Goal: Information Seeking & Learning: Find contact information

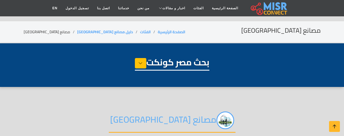
select select "**********"
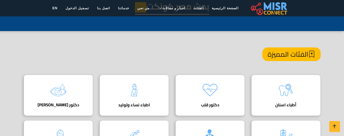
scroll to position [33, 0]
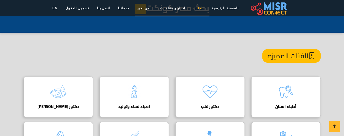
click at [193, 7] on link "الفئات" at bounding box center [198, 8] width 18 height 10
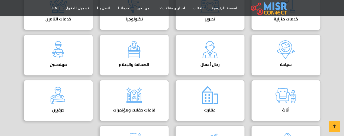
scroll to position [255, 0]
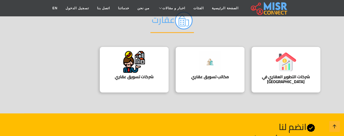
scroll to position [57, 0]
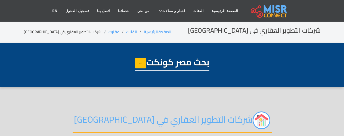
select select "**********"
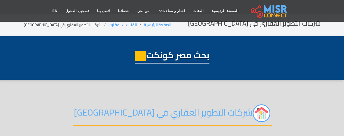
scroll to position [3, 0]
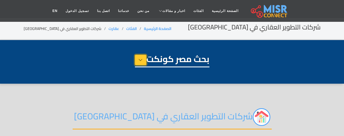
click at [136, 58] on button at bounding box center [140, 60] width 11 height 10
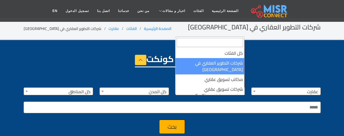
click at [224, 88] on span "شركات التطوير العقاري في [GEOGRAPHIC_DATA]" at bounding box center [210, 92] width 69 height 8
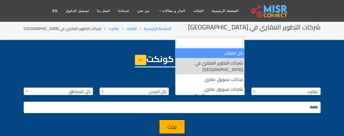
select select "***"
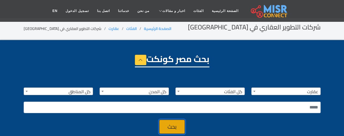
click at [173, 124] on button "بحث" at bounding box center [172, 126] width 26 height 14
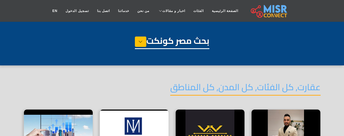
select select "**********"
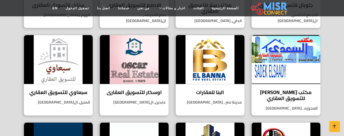
scroll to position [324, 0]
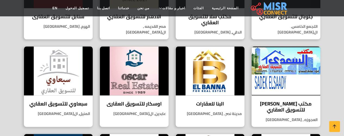
drag, startPoint x: 343, startPoint y: 68, endPoint x: 338, endPoint y: 36, distance: 33.1
drag, startPoint x: 338, startPoint y: 36, endPoint x: 346, endPoint y: 39, distance: 9.0
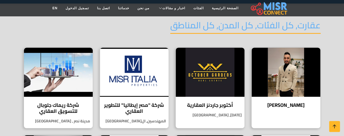
scroll to position [66, 0]
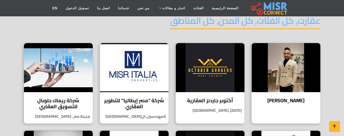
drag, startPoint x: 134, startPoint y: 100, endPoint x: 152, endPoint y: 42, distance: 61.0
click at [152, 42] on div "عقارت, كل الفئات, كل المدن, كل المناطق" at bounding box center [172, 28] width 297 height 27
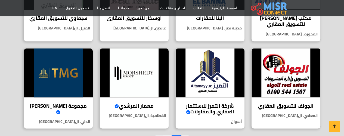
scroll to position [412, 0]
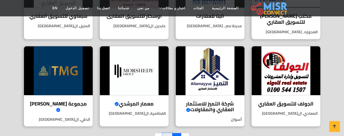
click at [169, 133] on link "2" at bounding box center [168, 138] width 10 height 10
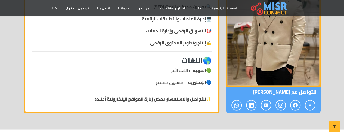
scroll to position [501, 0]
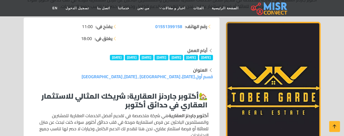
scroll to position [89, 0]
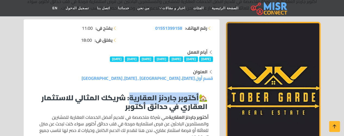
drag, startPoint x: 128, startPoint y: 96, endPoint x: 195, endPoint y: 96, distance: 67.7
click at [195, 96] on strong "أكتوبر جاردنز العقارية: شريكك المثالي للاستثمار العقاري في حدائق أكتوبر" at bounding box center [124, 102] width 166 height 22
copy strong "أكتوبر جاردنز العقارية"
drag, startPoint x: 153, startPoint y: 27, endPoint x: 183, endPoint y: 30, distance: 29.8
click at [183, 30] on li "رقم الهاتف: 01551399158" at bounding box center [169, 28] width 88 height 7
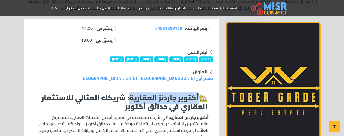
copy li "رقم الهاتف: 01551399158"
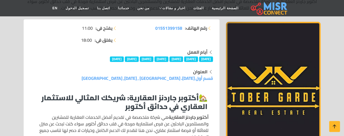
drag, startPoint x: 115, startPoint y: 77, endPoint x: 215, endPoint y: 79, distance: 99.5
click at [215, 79] on div "العنوان قسم أول 6 أكتوبر، محافظة الجيزة , 6 أكتوبر, جيزة" at bounding box center [121, 74] width 189 height 13
copy link "قسم أول 6 أكتوبر، محافظة الجيزة , 6 أكتوبر, جيزة"
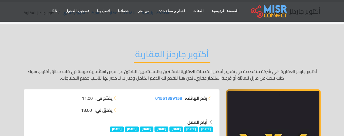
scroll to position [0, 0]
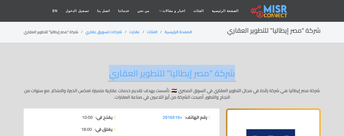
drag, startPoint x: 106, startPoint y: 73, endPoint x: 237, endPoint y: 77, distance: 130.5
click at [237, 77] on div "شركة "مصر إيطاليا" للتطوير العقاري شركة مصر [GEOGRAPHIC_DATA] هي شركة رائدة في …" at bounding box center [172, 84] width 297 height 49
copy h2 "شركة "مصر إيطاليا" للتطوير العقاري"
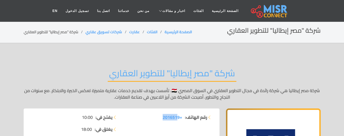
drag, startPoint x: 158, startPoint y: 114, endPoint x: 178, endPoint y: 124, distance: 22.4
click at [177, 124] on div "رقم الهاتف: +2016519" at bounding box center [169, 126] width 95 height 24
click at [167, 115] on span "+2016519" at bounding box center [173, 117] width 20 height 8
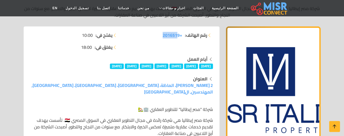
scroll to position [85, 0]
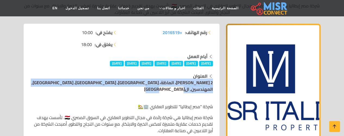
drag, startPoint x: 48, startPoint y: 79, endPoint x: 50, endPoint y: 83, distance: 4.5
click at [50, 83] on div "العنوان 2 [PERSON_NAME]، الماظة، [GEOGRAPHIC_DATA]، [GEOGRAPHIC_DATA]، [GEOGRAP…" at bounding box center [121, 83] width 183 height 20
copy div "العنوان 2 [PERSON_NAME]، الماظة، [GEOGRAPHIC_DATA]، [GEOGRAPHIC_DATA]، [GEOGRAP…"
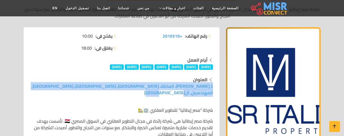
scroll to position [92, 0]
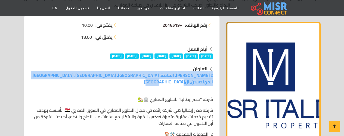
click at [168, 22] on span "+2016519" at bounding box center [173, 25] width 20 height 8
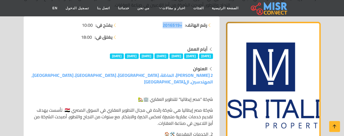
drag, startPoint x: 159, startPoint y: 24, endPoint x: 182, endPoint y: 28, distance: 23.2
click at [182, 28] on li "رقم الهاتف: +2016519" at bounding box center [169, 25] width 88 height 7
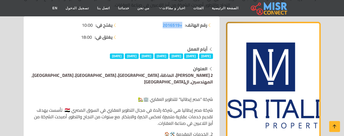
copy span "+2016519"
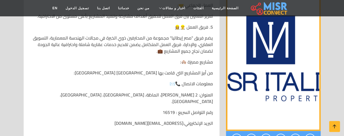
scroll to position [418, 0]
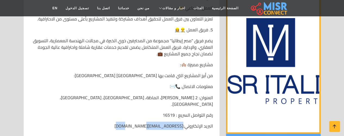
drag, startPoint x: 141, startPoint y: 113, endPoint x: 183, endPoint y: 114, distance: 41.6
click at [183, 122] on p "البريد الإلكتروني: [EMAIL_ADDRESS][DOMAIN_NAME]" at bounding box center [121, 125] width 183 height 7
copy p "[EMAIL_ADDRESS][DOMAIN_NAME]"
click at [126, 133] on p at bounding box center [121, 136] width 183 height 7
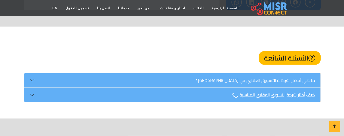
scroll to position [581, 0]
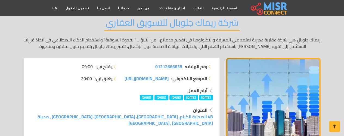
scroll to position [80, 0]
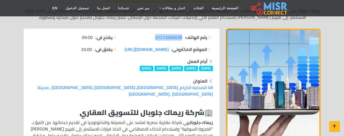
drag, startPoint x: 152, startPoint y: 38, endPoint x: 182, endPoint y: 38, distance: 30.4
click at [182, 38] on li "رقم الهاتف: 01212666638" at bounding box center [169, 37] width 88 height 7
copy span "01212666638"
drag, startPoint x: 22, startPoint y: 122, endPoint x: 39, endPoint y: 110, distance: 20.7
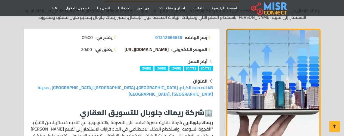
drag, startPoint x: 122, startPoint y: 44, endPoint x: 167, endPoint y: 52, distance: 46.2
click at [167, 52] on div "رقم الهاتف: 01212666638 الموقع الالكتروني: remacglobal.com/cgi-sys/" at bounding box center [169, 46] width 95 height 24
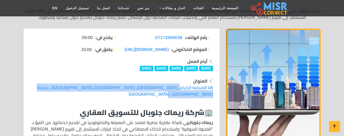
drag, startPoint x: 49, startPoint y: 85, endPoint x: 215, endPoint y: 87, distance: 165.8
click at [215, 87] on div "العنوان 4B الصحابة الكرام, Al Sefarat District، مدينة نصر، محافظة القاهرة‬ , مد…" at bounding box center [121, 87] width 189 height 20
copy link "4B الصحابة الكرام, Al Sefarat District، مدينة نصر، محافظة القاهرة‬ , مدينة نصر …"
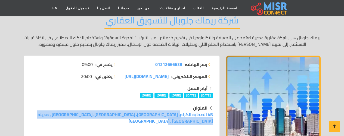
scroll to position [40, 0]
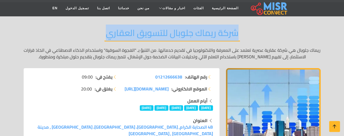
drag, startPoint x: 107, startPoint y: 34, endPoint x: 242, endPoint y: 41, distance: 136.1
click at [242, 37] on div "شركة ريماك جلوبال للتسويق العقاري ريماك جلوبال هي شركة عقارية عصرية تعتمد على ا…" at bounding box center [172, 43] width 297 height 49
copy h2 "شركة ريماك جلوبال للتسويق العقاري"
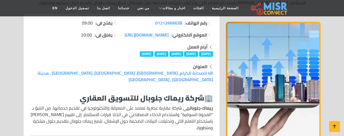
scroll to position [68, 0]
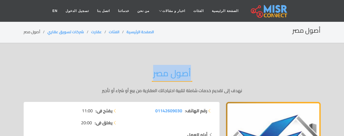
drag, startPoint x: 150, startPoint y: 73, endPoint x: 192, endPoint y: 76, distance: 42.8
click at [192, 76] on div "أصول مصر نهدف إلى تقديم خدمات شاملة لتلبية احتياجاتك العقارية من بيع أو شراء أو…" at bounding box center [172, 81] width 297 height 42
copy h2 "أصول مصر"
drag, startPoint x: 55, startPoint y: 118, endPoint x: 122, endPoint y: 118, distance: 66.6
click at [56, 118] on ul "يفتح في: 11:00 يغلق في: 20:00" at bounding box center [74, 116] width 88 height 18
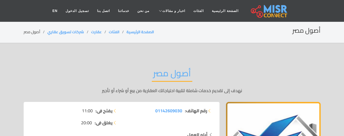
drag, startPoint x: 153, startPoint y: 109, endPoint x: 184, endPoint y: 111, distance: 30.8
click at [184, 111] on li "رقم الهاتف: 01142609030" at bounding box center [169, 110] width 88 height 7
copy li "رقم الهاتف: 01142609030"
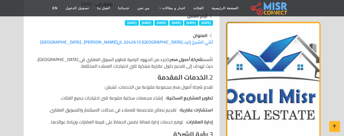
scroll to position [123, 0]
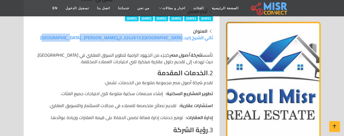
drag, startPoint x: 99, startPoint y: 37, endPoint x: 213, endPoint y: 38, distance: 113.1
click at [213, 38] on div "العنوان ثاني الشيخ زايد، [GEOGRAPHIC_DATA] 3242613, ال[PERSON_NAME] , [GEOGRAPH…" at bounding box center [121, 34] width 189 height 13
copy link "ثاني الشيخ زايد، [GEOGRAPHIC_DATA] 3242613, ال[PERSON_NAME] , [GEOGRAPHIC_DATA]"
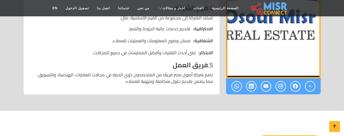
scroll to position [278, 0]
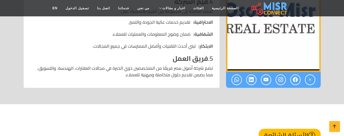
click at [139, 55] on h4 "5. فريق العمل" at bounding box center [121, 59] width 183 height 8
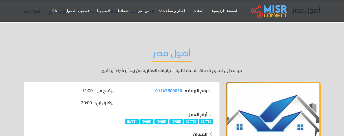
scroll to position [0, 0]
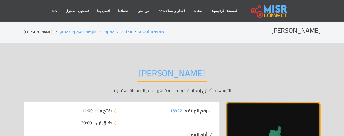
scroll to position [15, 0]
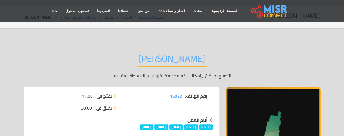
drag, startPoint x: 167, startPoint y: 94, endPoint x: 183, endPoint y: 97, distance: 16.5
click at [183, 97] on li "رقم الهاتف: 15922" at bounding box center [169, 95] width 88 height 7
copy li "رقم الهاتف: 15922"
drag, startPoint x: 124, startPoint y: 121, endPoint x: 131, endPoint y: 93, distance: 28.7
click at [124, 121] on div "أيام العمل" at bounding box center [121, 119] width 183 height 7
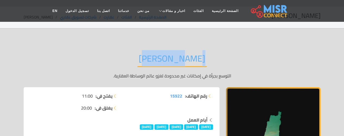
drag, startPoint x: 152, startPoint y: 61, endPoint x: 192, endPoint y: 61, distance: 40.8
click at [192, 61] on div "بولد روتس التوسع بجرأة في إمكانات غير محدودة لغزو عالم الوساطة العقارية." at bounding box center [172, 66] width 297 height 42
copy h2 "بولد روتس"
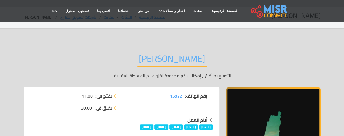
drag, startPoint x: 102, startPoint y: 115, endPoint x: 144, endPoint y: 117, distance: 42.4
click at [102, 115] on div "يفتح في: 11:00 يغلق في: 20:00" at bounding box center [74, 104] width 95 height 24
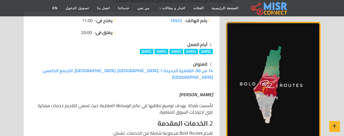
scroll to position [92, 0]
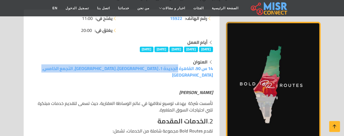
drag, startPoint x: 80, startPoint y: 67, endPoint x: 214, endPoint y: 66, distance: 133.7
click at [214, 66] on div "العنوان 14 س 90، القاهرة الجديدة 1، القاهرة، مصر, التجمع الخامس, القاهرة" at bounding box center [121, 68] width 189 height 20
copy link "14 س 90، القاهرة الجديدة 1، القاهرة، مصر, التجمع الخامس, القاهرة"
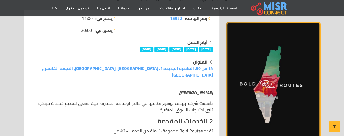
drag, startPoint x: 76, startPoint y: 120, endPoint x: 102, endPoint y: 110, distance: 27.9
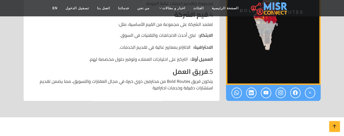
scroll to position [238, 0]
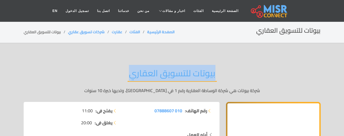
drag, startPoint x: 131, startPoint y: 75, endPoint x: 214, endPoint y: 75, distance: 83.2
click at [214, 75] on h2 "بيوتات للتسويق العقاري" at bounding box center [171, 75] width 89 height 14
copy h2 "بيوتات للتسويق العقاري"
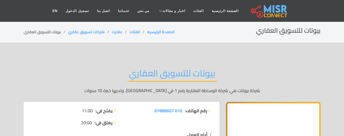
click at [171, 122] on div "رقم الهاتف: 010 07888607" at bounding box center [169, 119] width 95 height 24
drag, startPoint x: 151, startPoint y: 107, endPoint x: 183, endPoint y: 112, distance: 32.4
click at [183, 112] on li "رقم الهاتف: 010 07888607" at bounding box center [169, 110] width 88 height 7
copy span "010 07888607"
click at [149, 122] on div "رقم الهاتف: 010 07888607" at bounding box center [169, 119] width 95 height 24
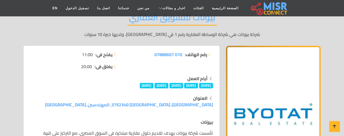
scroll to position [67, 0]
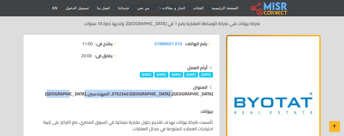
drag, startPoint x: 103, startPoint y: 93, endPoint x: 213, endPoint y: 95, distance: 109.6
click at [213, 95] on div "العنوان حي العجوزة، محافظة الجيزة 3752340, المهندسين, جيزة" at bounding box center [121, 90] width 183 height 13
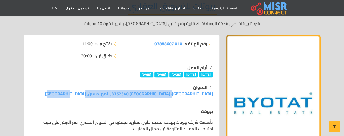
copy link "حي العجوزة، محافظة الجيزة 3752340, المهندسين, جيزة"
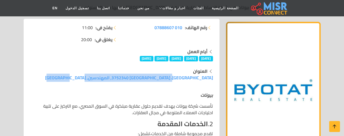
scroll to position [0, 0]
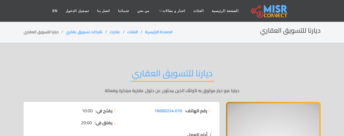
drag, startPoint x: 150, startPoint y: 109, endPoint x: 184, endPoint y: 120, distance: 36.0
click at [183, 120] on div "رقم الهاتف: 010 16000224" at bounding box center [169, 119] width 95 height 24
copy li "رقم الهاتف: 010 16000224"
click at [172, 125] on div "رقم الهاتف: 010 16000224" at bounding box center [169, 119] width 95 height 24
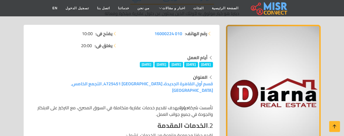
scroll to position [88, 0]
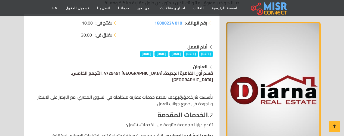
drag, startPoint x: 58, startPoint y: 68, endPoint x: 63, endPoint y: 75, distance: 8.3
click at [63, 75] on div "العنوان قسم أول القاهرة الجديدة، محافظة القاهرة‬ 4725451, التجمع الخامس, القاهرة" at bounding box center [121, 73] width 183 height 20
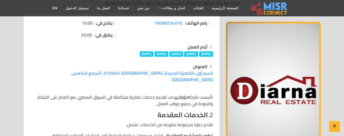
copy div "العنوان قسم أول القاهرة الجديدة، محافظة القاهرة‬ 4725451, التجمع الخامس, القاهرة"
click at [251, 127] on img "1 / 1" at bounding box center [273, 90] width 95 height 136
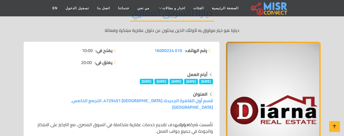
scroll to position [49, 0]
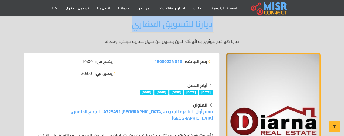
drag, startPoint x: 132, startPoint y: 24, endPoint x: 212, endPoint y: 31, distance: 80.8
click at [212, 31] on div "ديارنا للتسويق العقاري ديارنا هو خيار موثوق به لأولئك الذين يبحثون عن حلول عقار…" at bounding box center [172, 31] width 297 height 42
copy h2 "ديارنا للتسويق العقاري"
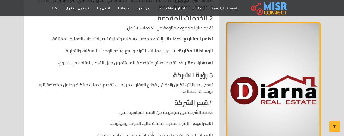
scroll to position [116, 0]
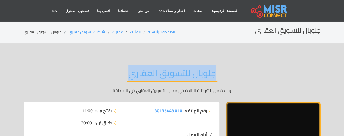
drag, startPoint x: 128, startPoint y: 73, endPoint x: 213, endPoint y: 74, distance: 84.8
click at [213, 74] on h2 "جلوبال للتسويق العقاري" at bounding box center [172, 75] width 90 height 14
copy h2 "جلوبال للتسويق العقاري"
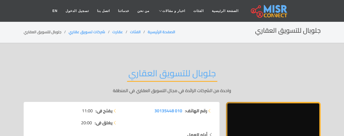
drag, startPoint x: 169, startPoint y: 122, endPoint x: 163, endPoint y: 118, distance: 7.5
click at [169, 122] on div "رقم الهاتف: 010 30135448" at bounding box center [169, 119] width 95 height 24
drag, startPoint x: 153, startPoint y: 111, endPoint x: 184, endPoint y: 112, distance: 30.5
click at [184, 112] on li "رقم الهاتف: 010 30135448" at bounding box center [169, 110] width 88 height 7
copy li "رقم الهاتف: 010 30135448"
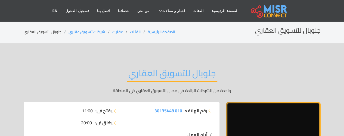
click at [149, 120] on div "رقم الهاتف: 010 30135448" at bounding box center [169, 119] width 95 height 24
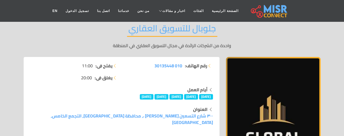
scroll to position [51, 0]
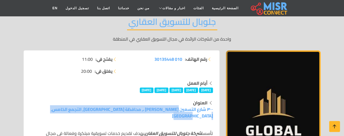
drag, startPoint x: 81, startPoint y: 111, endPoint x: 215, endPoint y: 110, distance: 134.0
click at [215, 110] on div "العنوان ٣٠٠ شارع التسعين الشمالي ،, محافظة القاهرة‬, التجمع الخامس, القاهرة" at bounding box center [121, 109] width 189 height 20
copy link "٣٠٠ شارع التسعين الشمالي ،, محافظة القاهرة‬, التجمع الخامس, القاهرة"
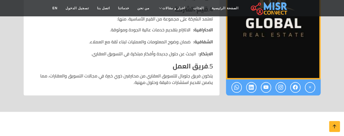
scroll to position [279, 0]
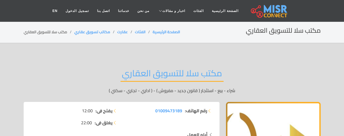
drag, startPoint x: 124, startPoint y: 75, endPoint x: 230, endPoint y: 75, distance: 106.0
click at [230, 75] on div "مكتب سلا للتسويق العقاري شراء - بيع - استئجار ( قانون جديد - مفروش ) - ( اداري …" at bounding box center [172, 81] width 297 height 42
copy h2 "مكتب سلا للتسويق العقاري"
drag, startPoint x: 153, startPoint y: 109, endPoint x: 182, endPoint y: 112, distance: 29.0
click at [182, 112] on li "رقم الهاتف: 01009473189" at bounding box center [169, 110] width 88 height 7
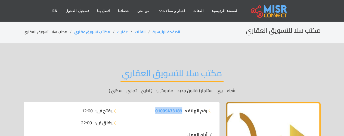
copy span "01009473189"
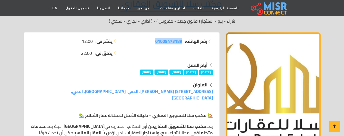
scroll to position [97, 0]
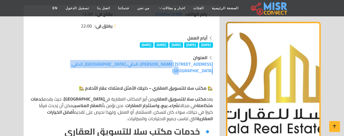
drag, startPoint x: 108, startPoint y: 64, endPoint x: 220, endPoint y: 68, distance: 112.6
copy link "[STREET_ADDRESS] [PERSON_NAME]، الدقي، [GEOGRAPHIC_DATA], الدقي, [GEOGRAPHIC_DA…"
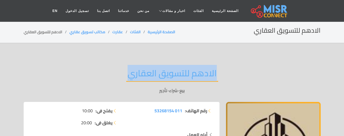
drag, startPoint x: 131, startPoint y: 72, endPoint x: 216, endPoint y: 79, distance: 84.8
click at [216, 79] on h2 "الادهم للتسويق العقاري" at bounding box center [172, 75] width 92 height 14
copy h2 "الادهم للتسويق العقاري"
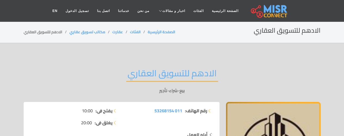
click at [147, 119] on div "رقم الهاتف: 011 53268154" at bounding box center [169, 119] width 95 height 24
drag, startPoint x: 150, startPoint y: 108, endPoint x: 182, endPoint y: 113, distance: 31.9
click at [182, 113] on li "رقم الهاتف: 011 53268154" at bounding box center [169, 110] width 88 height 7
copy span "011 53268154"
click at [140, 123] on div "رقم الهاتف: 011 53268154" at bounding box center [169, 119] width 95 height 24
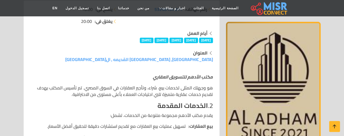
scroll to position [104, 0]
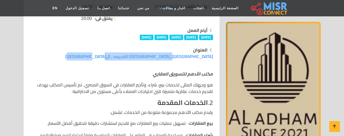
drag, startPoint x: 119, startPoint y: 56, endPoint x: 213, endPoint y: 58, distance: 94.1
click at [213, 58] on div "العنوان [GEOGRAPHIC_DATA], [GEOGRAPHIC_DATA] القديمه , [GEOGRAPHIC_DATA]" at bounding box center [121, 52] width 189 height 13
copy link "[GEOGRAPHIC_DATA], [GEOGRAPHIC_DATA] القديمه , ال[GEOGRAPHIC_DATA]"
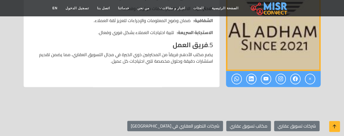
scroll to position [304, 0]
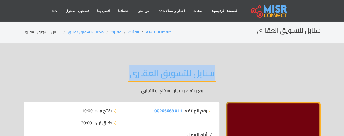
drag, startPoint x: 132, startPoint y: 74, endPoint x: 215, endPoint y: 77, distance: 83.8
click at [215, 77] on h2 "سنابل للتسويق العقارى" at bounding box center [172, 75] width 88 height 14
copy h2 "سنابل للتسويق العقارى"
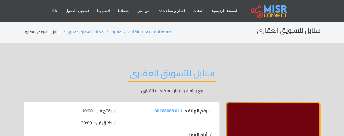
drag, startPoint x: 145, startPoint y: 124, endPoint x: 147, endPoint y: 120, distance: 4.6
click at [145, 124] on div "رقم الهاتف: 011 00266668" at bounding box center [169, 119] width 95 height 24
drag, startPoint x: 150, startPoint y: 108, endPoint x: 183, endPoint y: 110, distance: 32.6
click at [183, 110] on li "رقم الهاتف: 011 00266668" at bounding box center [169, 110] width 88 height 7
copy span "011 00266668"
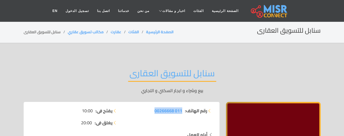
copy span "011 00266668"
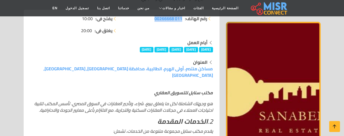
scroll to position [83, 0]
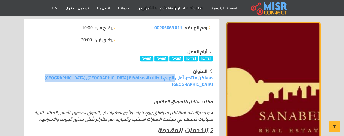
drag, startPoint x: 90, startPoint y: 77, endPoint x: 215, endPoint y: 77, distance: 125.0
click at [215, 77] on div "العنوان مساكن منتصر، أولى الهرم، الطالبية، محافظة الجيزة, الهرم, جيزة" at bounding box center [121, 78] width 189 height 20
copy link "مساكن منتصر، أولى الهرم، الطالبية، محافظة الجيزة, الهرم, جيزة"
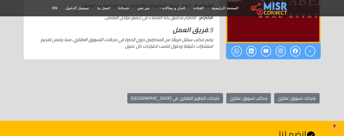
scroll to position [338, 0]
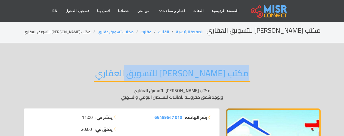
drag, startPoint x: 114, startPoint y: 75, endPoint x: 231, endPoint y: 76, distance: 116.6
click at [231, 76] on h2 "مكتب السعدى للتسويق العقاري" at bounding box center [172, 75] width 156 height 14
copy h2 "مكتب السعدى للتسويق العقاري"
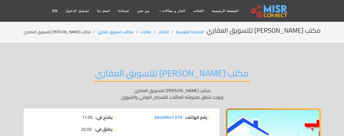
click at [142, 120] on div "رقم الهاتف: 010 66459647" at bounding box center [169, 126] width 95 height 24
drag, startPoint x: 150, startPoint y: 116, endPoint x: 182, endPoint y: 118, distance: 32.7
click at [182, 118] on li "رقم الهاتف: 010 66459647" at bounding box center [169, 117] width 88 height 7
copy span "010 66459647"
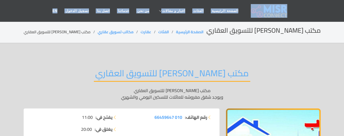
drag, startPoint x: 343, startPoint y: 18, endPoint x: 342, endPoint y: 26, distance: 7.9
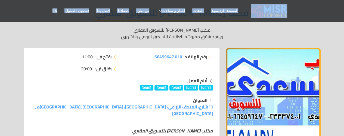
scroll to position [77, 0]
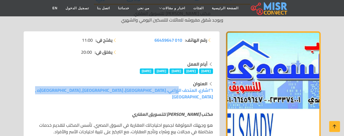
drag, startPoint x: 80, startPoint y: 87, endPoint x: 213, endPoint y: 89, distance: 132.9
click at [213, 89] on div "العنوان ٢٦شارع، المتحف الزراعي، حي العجوزة، محافظة الجيزة, العجوزه , جيزة" at bounding box center [121, 90] width 189 height 20
copy link "٢٦شارع، المتحف الزراعي، حي العجوزة، محافظة الجيزة, العجوزه , جيزة"
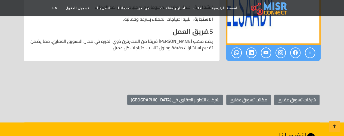
scroll to position [314, 0]
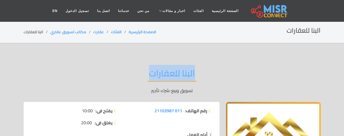
drag, startPoint x: 156, startPoint y: 76, endPoint x: 195, endPoint y: 77, distance: 38.4
click at [195, 77] on h2 "البنا للعقارات" at bounding box center [172, 75] width 49 height 14
copy h2 "البنا للعقارات"
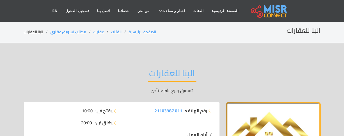
click at [140, 114] on div "رقم الهاتف: 011 21103987" at bounding box center [169, 119] width 95 height 24
drag, startPoint x: 152, startPoint y: 110, endPoint x: 183, endPoint y: 105, distance: 30.8
copy span "011 21103987"
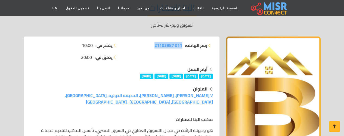
scroll to position [91, 0]
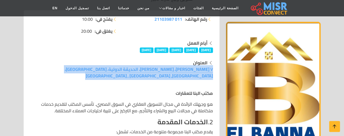
drag, startPoint x: 37, startPoint y: 65, endPoint x: 152, endPoint y: 76, distance: 115.7
copy div "العنوان ٧ [PERSON_NAME]، [PERSON_NAME]، الحديقة الدولية، [GEOGRAPHIC_DATA]، [GE…"
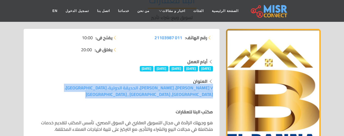
scroll to position [120, 0]
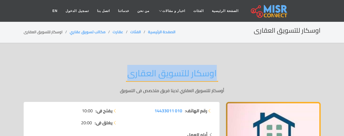
drag, startPoint x: 127, startPoint y: 73, endPoint x: 226, endPoint y: 79, distance: 98.6
click at [226, 79] on div "اوسكار للتسويق العقارى أوسكار للتسويق العقاري لدينا فريق متخصص فى التسويق" at bounding box center [172, 81] width 297 height 42
copy h2 "اوسكار للتسويق العقارى"
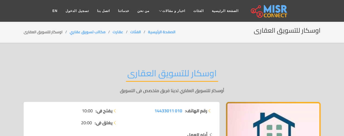
click at [159, 126] on div "رقم الهاتف: 010 14433011" at bounding box center [169, 119] width 95 height 24
drag, startPoint x: 150, startPoint y: 108, endPoint x: 181, endPoint y: 112, distance: 31.3
click at [181, 112] on li "رقم الهاتف: 010 14433011" at bounding box center [169, 110] width 88 height 7
copy span "010 14433011"
drag, startPoint x: 146, startPoint y: 119, endPoint x: 159, endPoint y: 116, distance: 13.4
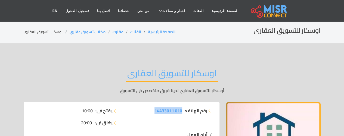
click at [147, 119] on div "رقم الهاتف: 010 14433011" at bounding box center [169, 119] width 95 height 24
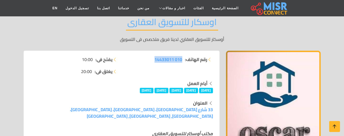
scroll to position [83, 0]
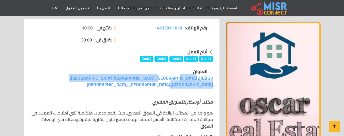
drag, startPoint x: 74, startPoint y: 76, endPoint x: 219, endPoint y: 77, distance: 144.9
copy link "33 شارع قصر النيل، الفوالة، عابدين، محافظة القاهرة, عابدين, القاهرة"
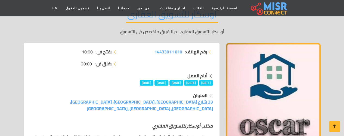
scroll to position [33, 0]
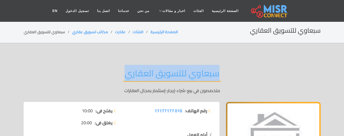
drag, startPoint x: 125, startPoint y: 74, endPoint x: 220, endPoint y: 75, distance: 94.3
click at [220, 75] on h2 "سبعاوي للتسويق العقاري" at bounding box center [172, 75] width 98 height 14
copy h2 "سبعاوي للتسويق العقاري"
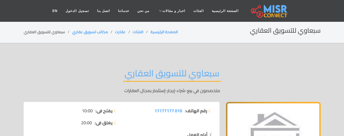
click at [68, 125] on li "يغلق في: 20:00" at bounding box center [74, 122] width 88 height 7
drag, startPoint x: 150, startPoint y: 108, endPoint x: 182, endPoint y: 113, distance: 32.5
click at [182, 113] on li "رقم الهاتف: 010 17177177" at bounding box center [169, 110] width 88 height 7
copy span "010 17177177"
drag, startPoint x: 185, startPoint y: 126, endPoint x: 198, endPoint y: 122, distance: 13.6
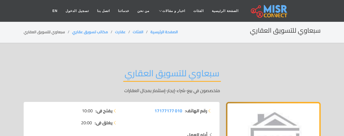
click at [185, 126] on div "رقم الهاتف: 010 17177177" at bounding box center [169, 119] width 95 height 24
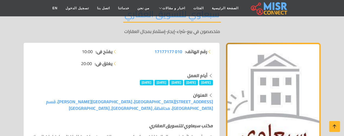
scroll to position [71, 0]
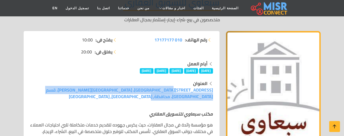
drag, startPoint x: 44, startPoint y: 89, endPoint x: 214, endPoint y: 89, distance: 169.4
click at [214, 89] on div "العنوان 8 شارع عبد العزيز الدريني، المنيل الغربي، قسم مصر القديمة، محافظة, المن…" at bounding box center [121, 90] width 189 height 20
copy link "8 شارع عبد العزيز الدريني، المنيل الغربي، قسم مصر القديمة، محافظة, المنيل, القا…"
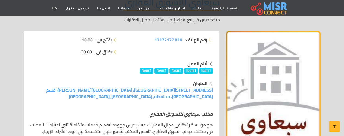
drag, startPoint x: 336, startPoint y: 70, endPoint x: 348, endPoint y: 54, distance: 19.2
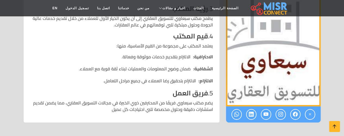
scroll to position [293, 0]
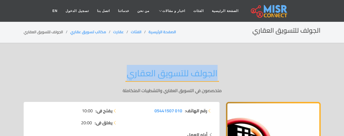
drag, startPoint x: 129, startPoint y: 75, endPoint x: 221, endPoint y: 81, distance: 92.1
click at [221, 81] on div "الجولف للتسويق العقاري متخصصون في التسويق العقاري والتشطيبات المتكاملة" at bounding box center [172, 81] width 297 height 42
copy h2 "الجولف للتسويق العقاري"
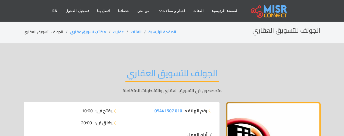
click at [167, 122] on div "رقم الهاتف: 010 05441507" at bounding box center [169, 119] width 95 height 24
drag, startPoint x: 148, startPoint y: 109, endPoint x: 182, endPoint y: 110, distance: 34.5
click at [182, 109] on li "رقم الهاتف: 010 05441507" at bounding box center [169, 110] width 88 height 7
copy span "010 05441507"
click at [146, 119] on div "رقم الهاتف: 010 05441507" at bounding box center [169, 119] width 95 height 24
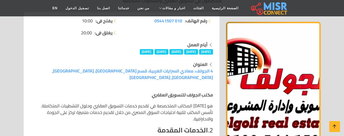
scroll to position [94, 0]
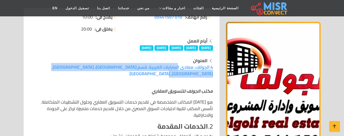
drag, startPoint x: 48, startPoint y: 64, endPoint x: 214, endPoint y: 66, distance: 166.4
click at [214, 66] on div "العنوان 4 الجولف، معادي السرايات الغربية، قسم [GEOGRAPHIC_DATA]، [GEOGRAPHIC_DA…" at bounding box center [121, 67] width 189 height 20
copy link "4 الجولف، معادي السرايات الغربية، قسم [GEOGRAPHIC_DATA]، [GEOGRAPHIC_DATA]‬, [G…"
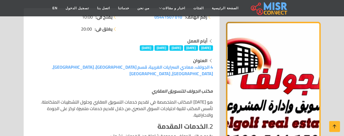
click at [42, 132] on p "يقدم مكتب الجولف مجموعة شاملة من الخدمات، تشمل:" at bounding box center [121, 135] width 183 height 7
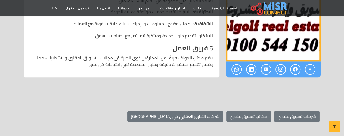
scroll to position [309, 0]
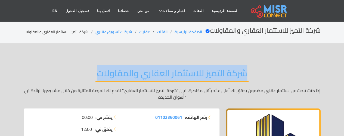
drag, startPoint x: 97, startPoint y: 75, endPoint x: 250, endPoint y: 72, distance: 152.8
click at [250, 72] on div "شركة التميز للاستثمار العقاري والمقاولات إذا كنت تبحث عن استثمار عقاري مضمون يح…" at bounding box center [172, 84] width 297 height 49
copy h2 "شركة التميز للاستثمار العقاري والمقاولات"
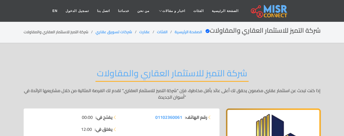
drag, startPoint x: 189, startPoint y: 129, endPoint x: 187, endPoint y: 126, distance: 3.3
click at [189, 129] on div "رقم الهاتف: 01102360061" at bounding box center [169, 126] width 95 height 24
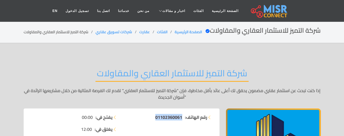
drag, startPoint x: 151, startPoint y: 114, endPoint x: 181, endPoint y: 118, distance: 30.8
click at [181, 118] on li "رقم الهاتف: 01102360061" at bounding box center [169, 117] width 88 height 7
copy span "01102360061"
drag, startPoint x: 194, startPoint y: 130, endPoint x: 207, endPoint y: 128, distance: 12.9
click at [200, 129] on div "رقم الهاتف: 01102360061" at bounding box center [169, 126] width 95 height 24
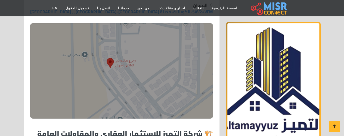
scroll to position [133, 0]
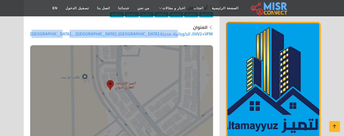
drag, startPoint x: 79, startPoint y: 33, endPoint x: 217, endPoint y: 35, distance: 137.8
copy link "5VV2+VFM، الكوبانية، مدينة أسوان الجديدة، محافظة أسوان , , أسوان"
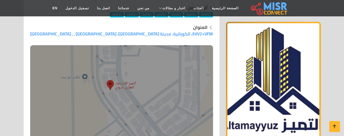
drag, startPoint x: 14, startPoint y: 116, endPoint x: 26, endPoint y: 110, distance: 14.0
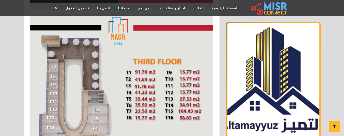
scroll to position [1893, 0]
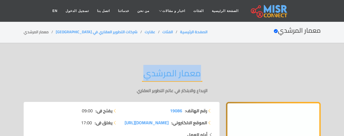
drag, startPoint x: 145, startPoint y: 72, endPoint x: 205, endPoint y: 79, distance: 59.9
click at [205, 79] on div "معمار المرشدي الإبداع والابتكار في عالم التطوير العقاري" at bounding box center [172, 81] width 297 height 42
copy h2 "معمار المرشدي"
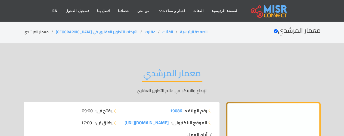
click at [153, 111] on li "رقم الهاتف: 19086" at bounding box center [169, 110] width 88 height 7
drag, startPoint x: 169, startPoint y: 109, endPoint x: 183, endPoint y: 112, distance: 14.3
click at [183, 112] on li "رقم الهاتف: 19086" at bounding box center [169, 110] width 88 height 7
copy li "رقم الهاتف: 19086"
click at [135, 112] on li "رقم الهاتف: 19086" at bounding box center [169, 110] width 88 height 7
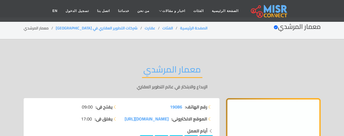
scroll to position [11, 0]
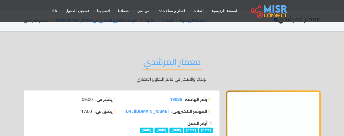
click at [244, 66] on div "معمار المرشدي الإبداع والابتكار في عالم التطوير العقاري" at bounding box center [172, 69] width 297 height 42
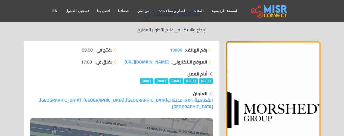
scroll to position [74, 0]
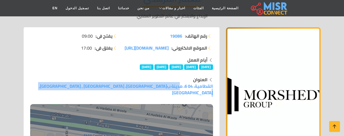
drag, startPoint x: 80, startPoint y: 83, endPoint x: 213, endPoint y: 88, distance: 132.7
click at [213, 88] on div "العنوان القطامية، 04 6، مدينة بافارية، محافظة القاهرة , القطامية, القاهرة" at bounding box center [121, 137] width 189 height 123
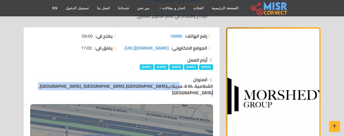
copy link "القطامية، 04 6، مدينة بافارية، محافظة القاهرة , القطامية, القاهرة"
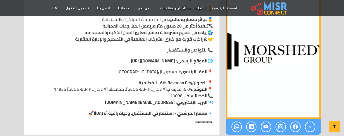
scroll to position [612, 0]
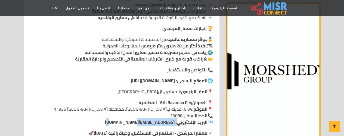
drag, startPoint x: 129, startPoint y: 115, endPoint x: 175, endPoint y: 117, distance: 45.7
click at [175, 117] on p "📍 العنوان 6th Bavarian City - القطامية 📍 الموقع: 04 6، مدينة بافارية، محافظة ال…" at bounding box center [121, 112] width 183 height 26
copy p ": info@morshedy.com"
click at [205, 129] on strong "معمار المرشدي - استثمار في المستقبل، وحياة راقية اليوم!" at bounding box center [151, 133] width 114 height 8
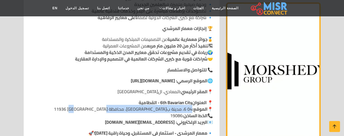
drag, startPoint x: 102, startPoint y: 100, endPoint x: 191, endPoint y: 103, distance: 88.4
click at [191, 103] on p "📍 العنوان 6th Bavarian City - القطامية 📍 الموقع: 04 6، مدينة بافارية، محافظة ال…" at bounding box center [121, 112] width 183 height 26
copy p "04 6، مدينة بافارية، محافظة القاهرة 11936"
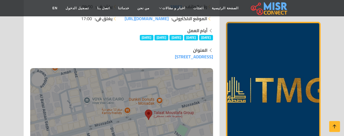
scroll to position [58, 0]
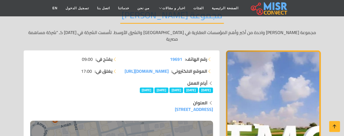
drag, startPoint x: 106, startPoint y: 104, endPoint x: 213, endPoint y: 103, distance: 106.8
copy link "[STREET_ADDRESS]"
drag, startPoint x: 174, startPoint y: 54, endPoint x: 183, endPoint y: 54, distance: 8.4
click at [183, 56] on li "رقم الهاتف: 19691" at bounding box center [169, 59] width 88 height 7
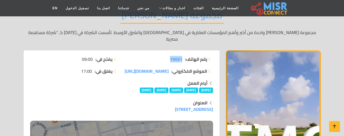
copy span "19691"
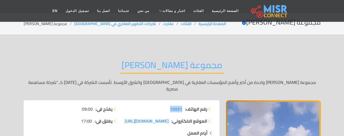
scroll to position [0, 0]
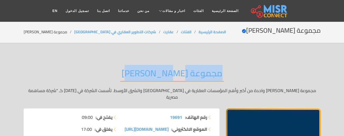
drag, startPoint x: 125, startPoint y: 75, endPoint x: 216, endPoint y: 77, distance: 90.8
click at [216, 77] on h2 "مجموعة [PERSON_NAME]" at bounding box center [172, 75] width 104 height 14
copy h2 "مجموعة [PERSON_NAME]"
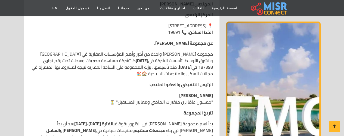
scroll to position [399, 0]
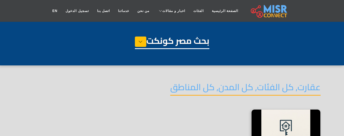
select select "**********"
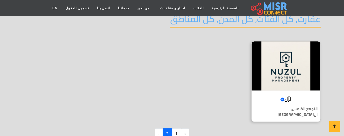
scroll to position [69, 0]
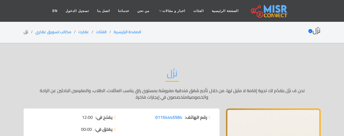
drag, startPoint x: 168, startPoint y: 75, endPoint x: 203, endPoint y: 82, distance: 35.5
click at [203, 82] on div "نزُل نحن ف نزُل بنقدّم لك تجربة إقامة لا مثيل لها، من خلال تأجير شقق فندقية مفر…" at bounding box center [172, 84] width 297 height 49
copy h2 "نزُل"
click at [59, 122] on ul "يفتح في: 12:00 يغلق في: 00:00" at bounding box center [74, 123] width 88 height 18
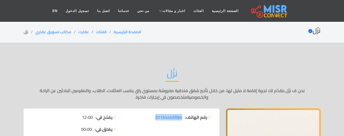
drag, startPoint x: 153, startPoint y: 117, endPoint x: 183, endPoint y: 115, distance: 29.7
click at [182, 115] on li "رقم الهاتف: 01154445584" at bounding box center [169, 117] width 88 height 7
copy span "01154445584"
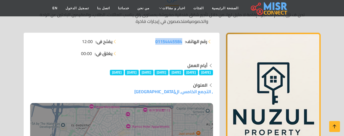
scroll to position [78, 0]
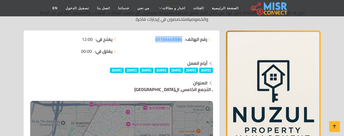
drag, startPoint x: 159, startPoint y: 86, endPoint x: 211, endPoint y: 88, distance: 52.2
click at [211, 88] on div "العنوان , التجمع الخامس, ال[GEOGRAPHIC_DATA]" at bounding box center [121, 137] width 183 height 116
copy link "التجمع الخامس, ال[GEOGRAPHIC_DATA]"
drag, startPoint x: 18, startPoint y: 121, endPoint x: 49, endPoint y: 107, distance: 33.8
